Goal: Book appointment/travel/reservation

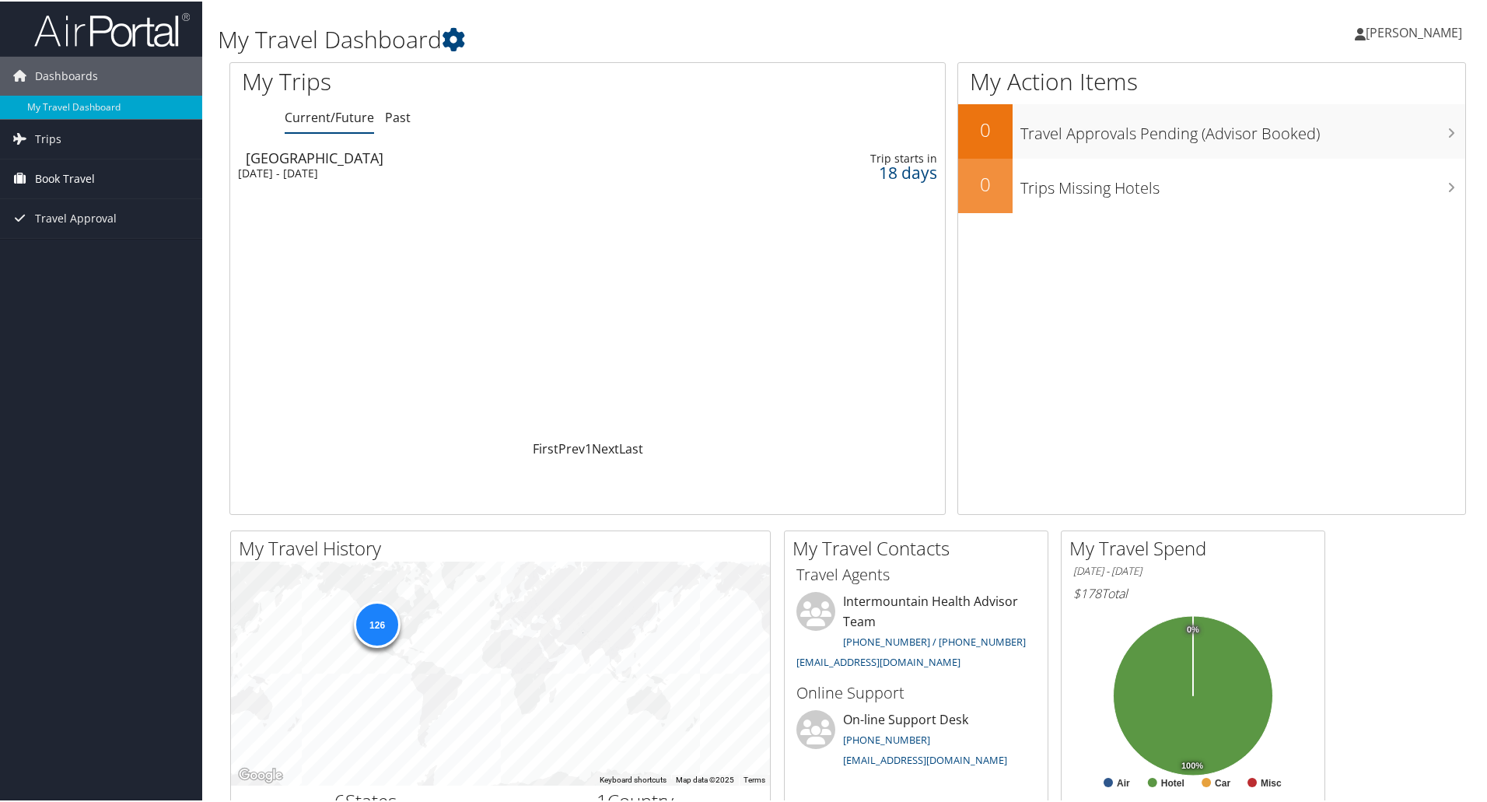
click at [72, 172] on span "Book Travel" at bounding box center [65, 177] width 60 height 39
click at [111, 256] on link "Book/Manage Online Trips" at bounding box center [101, 254] width 202 height 23
